Goal: Transaction & Acquisition: Purchase product/service

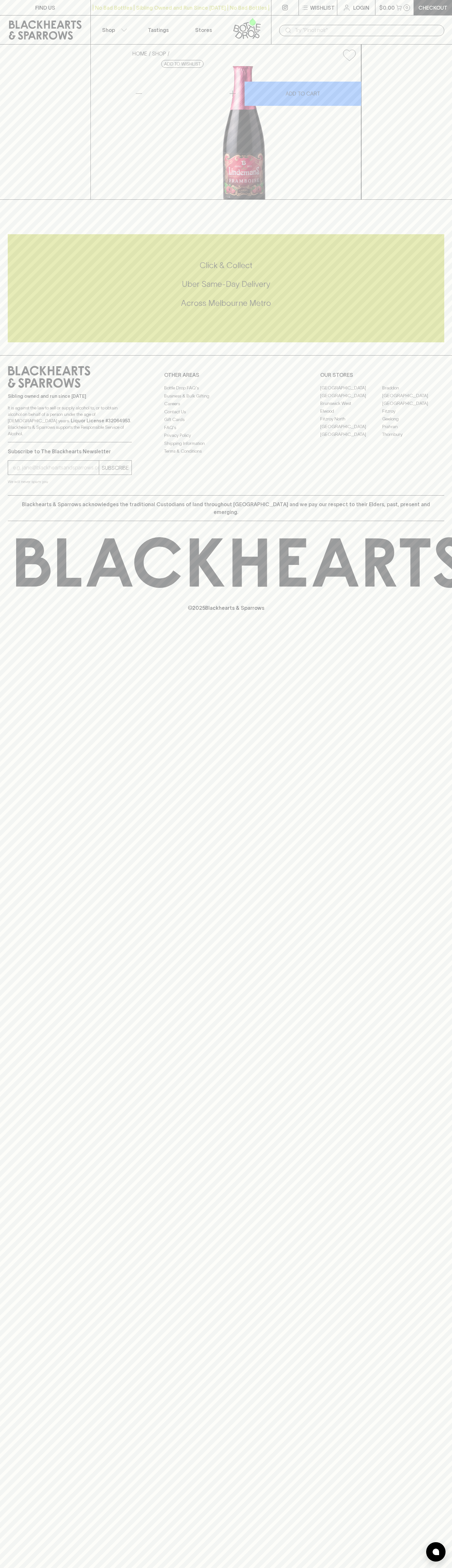
click at [354, 29] on input "text" at bounding box center [366, 30] width 144 height 10
click at [423, 355] on div "FIND US | No Bad Bottles | Sibling Owned and Run Since 2006 | No Bad Bottles | …" at bounding box center [226, 784] width 452 height 1568
click at [250, 1567] on html "FIND US | No Bad Bottles | Sibling Owned and Run Since 2006 | No Bad Bottles | …" at bounding box center [226, 784] width 452 height 1568
click at [1, 70] on div "HOME SHOP Lindemans Framboise 250ml (bottle) $7.00 Add to wishlist 10% discount…" at bounding box center [226, 122] width 452 height 155
